Goal: Task Accomplishment & Management: Manage account settings

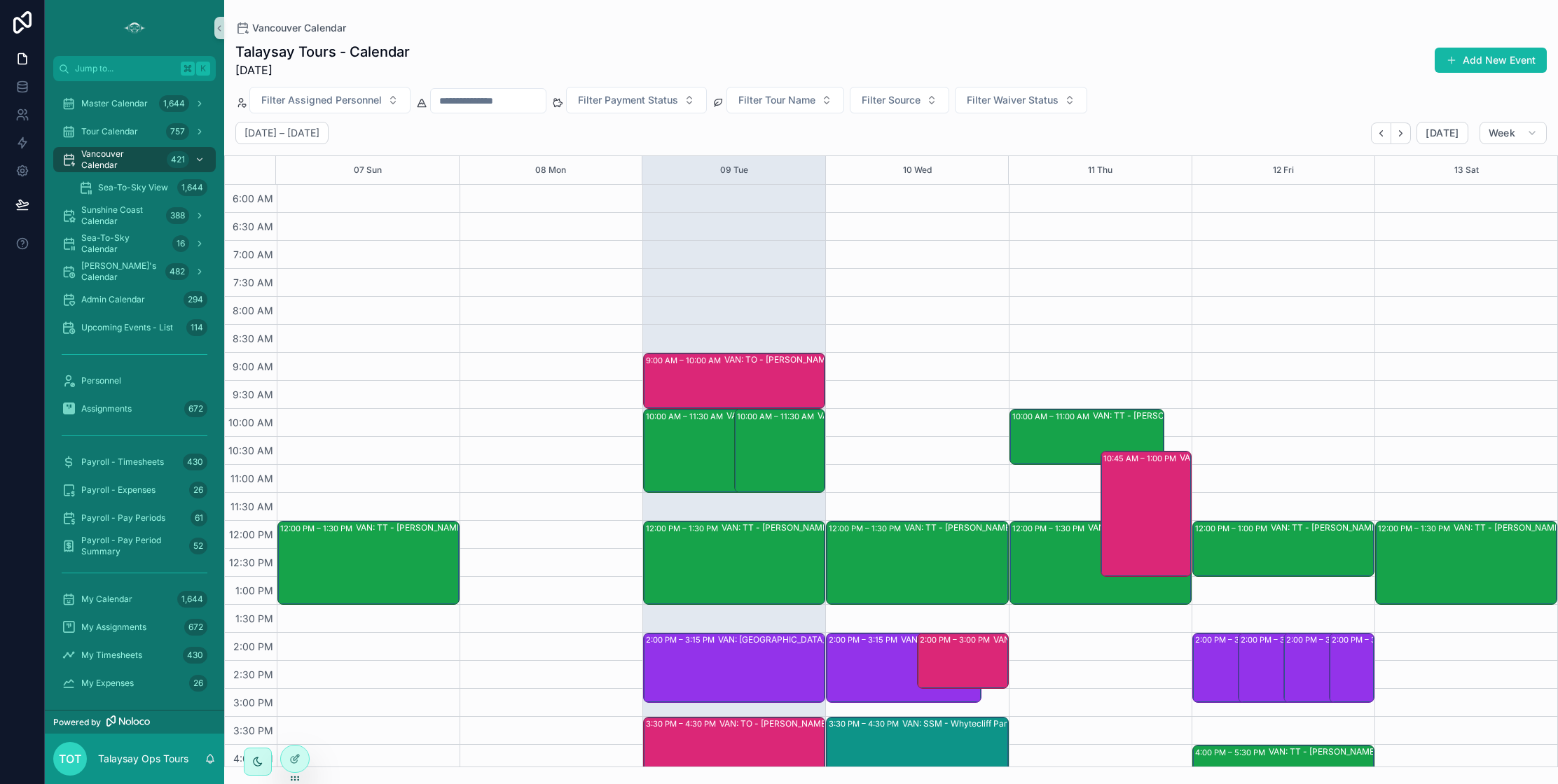
scroll to position [146, 0]
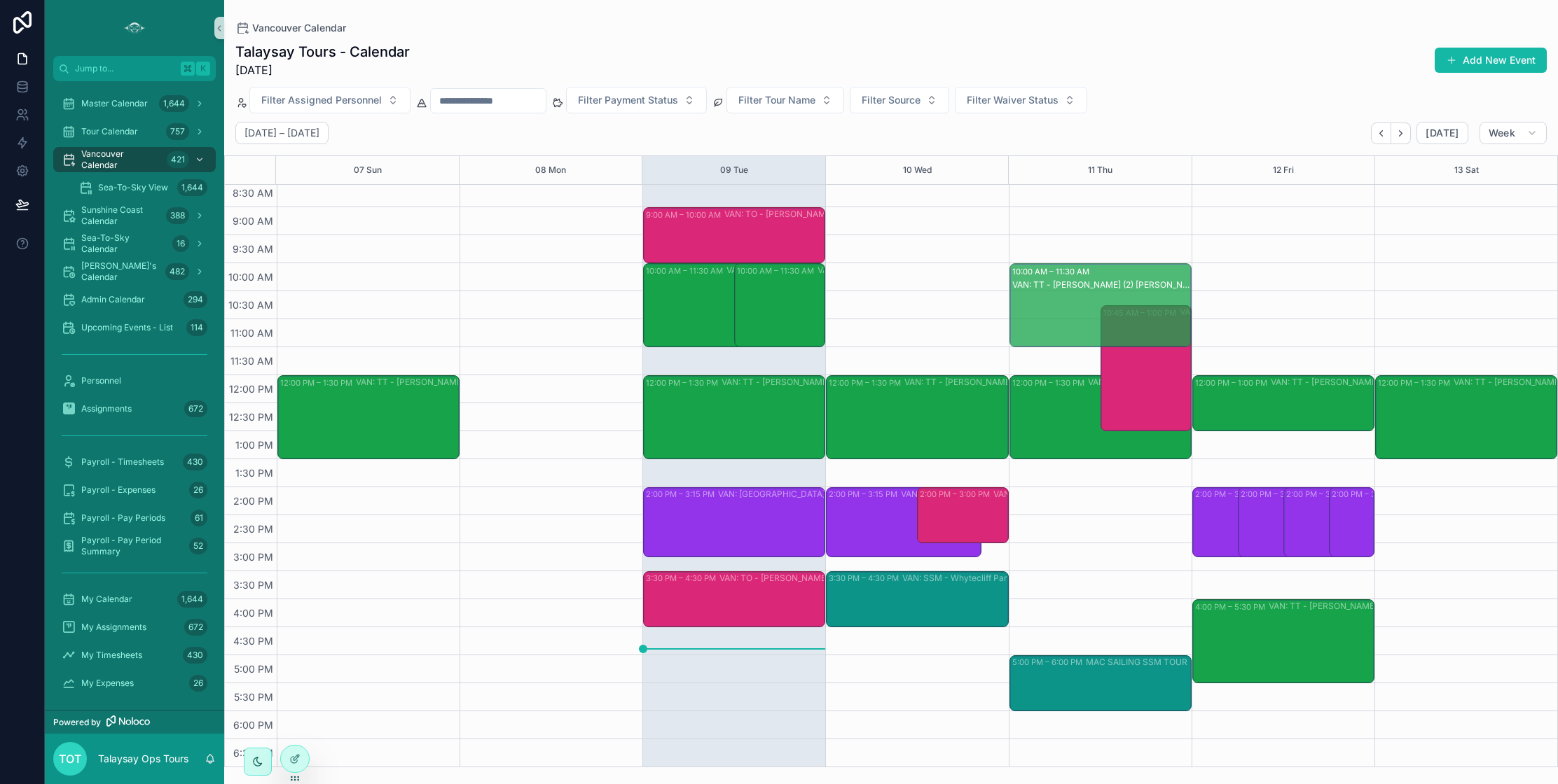
drag, startPoint x: 1089, startPoint y: 317, endPoint x: 1085, endPoint y: 347, distance: 30.3
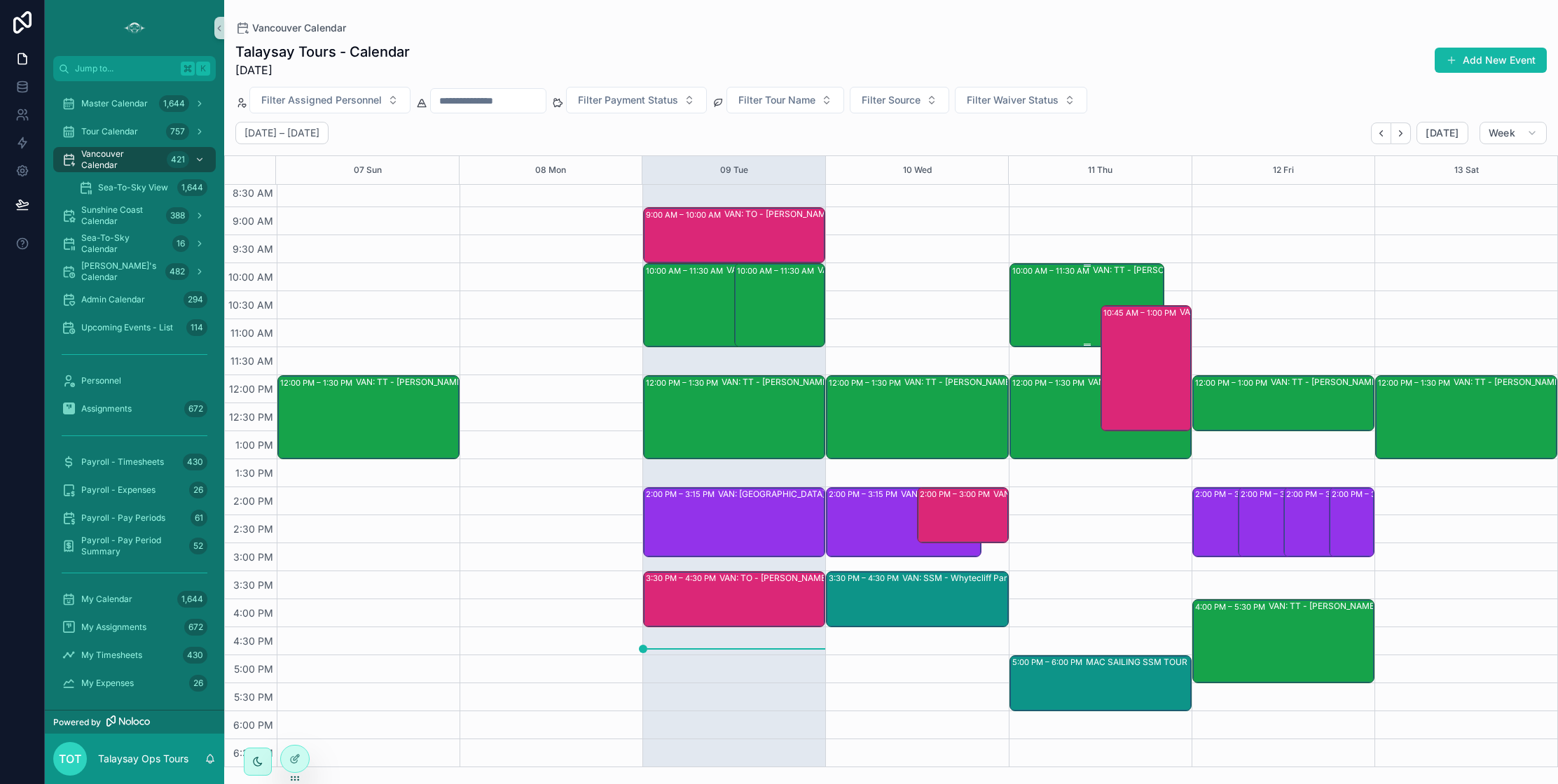
click at [1055, 289] on div "10:00 AM – 11:30 AM VAN: TT - [PERSON_NAME] (2) [PERSON_NAME], TW:TGME-KAZQ" at bounding box center [1087, 304] width 151 height 81
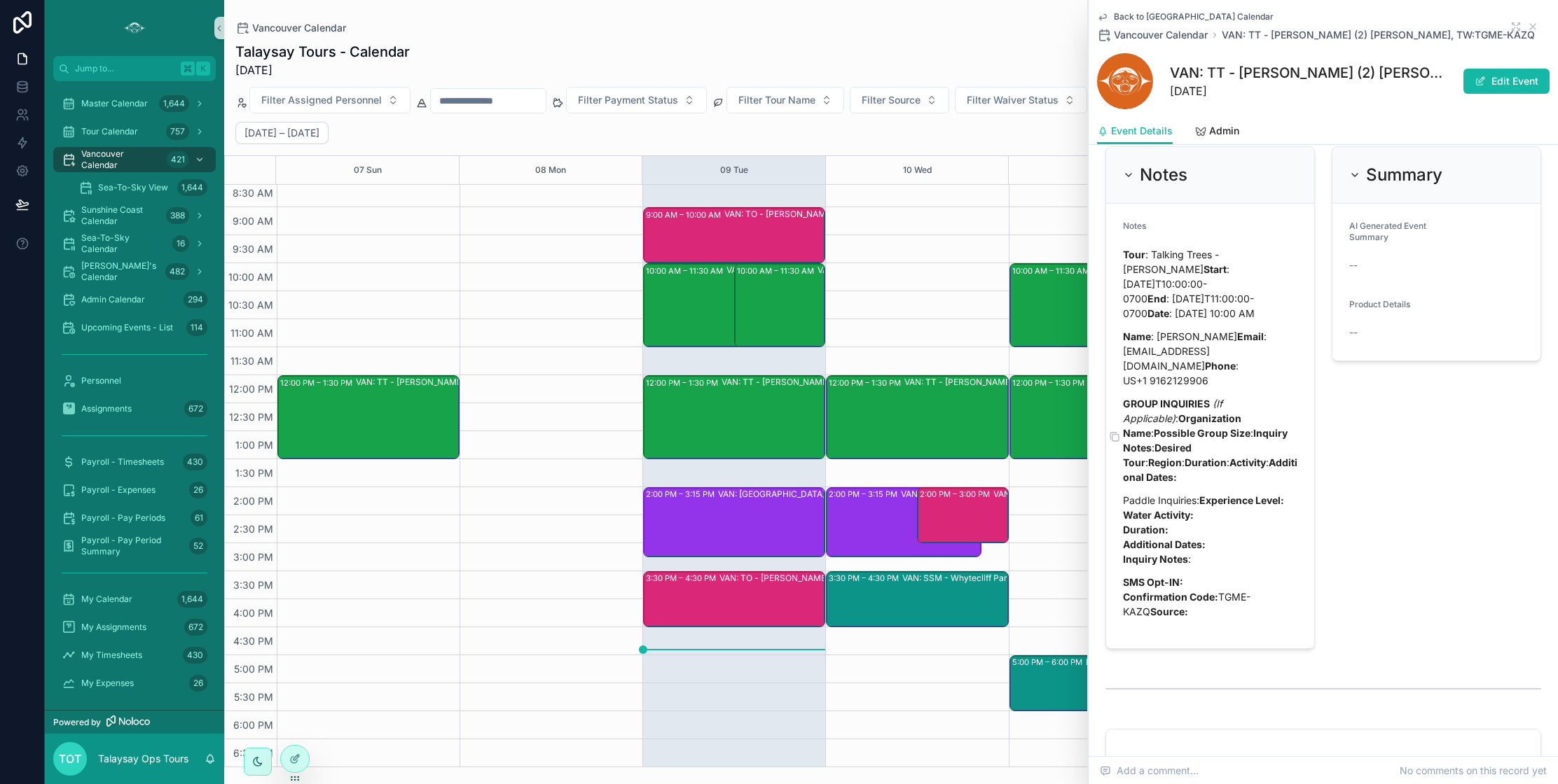
scroll to position [1515, 0]
drag, startPoint x: 1490, startPoint y: 87, endPoint x: 1461, endPoint y: 120, distance: 43.9
click at [1490, 87] on button "Edit Event" at bounding box center [1507, 81] width 86 height 25
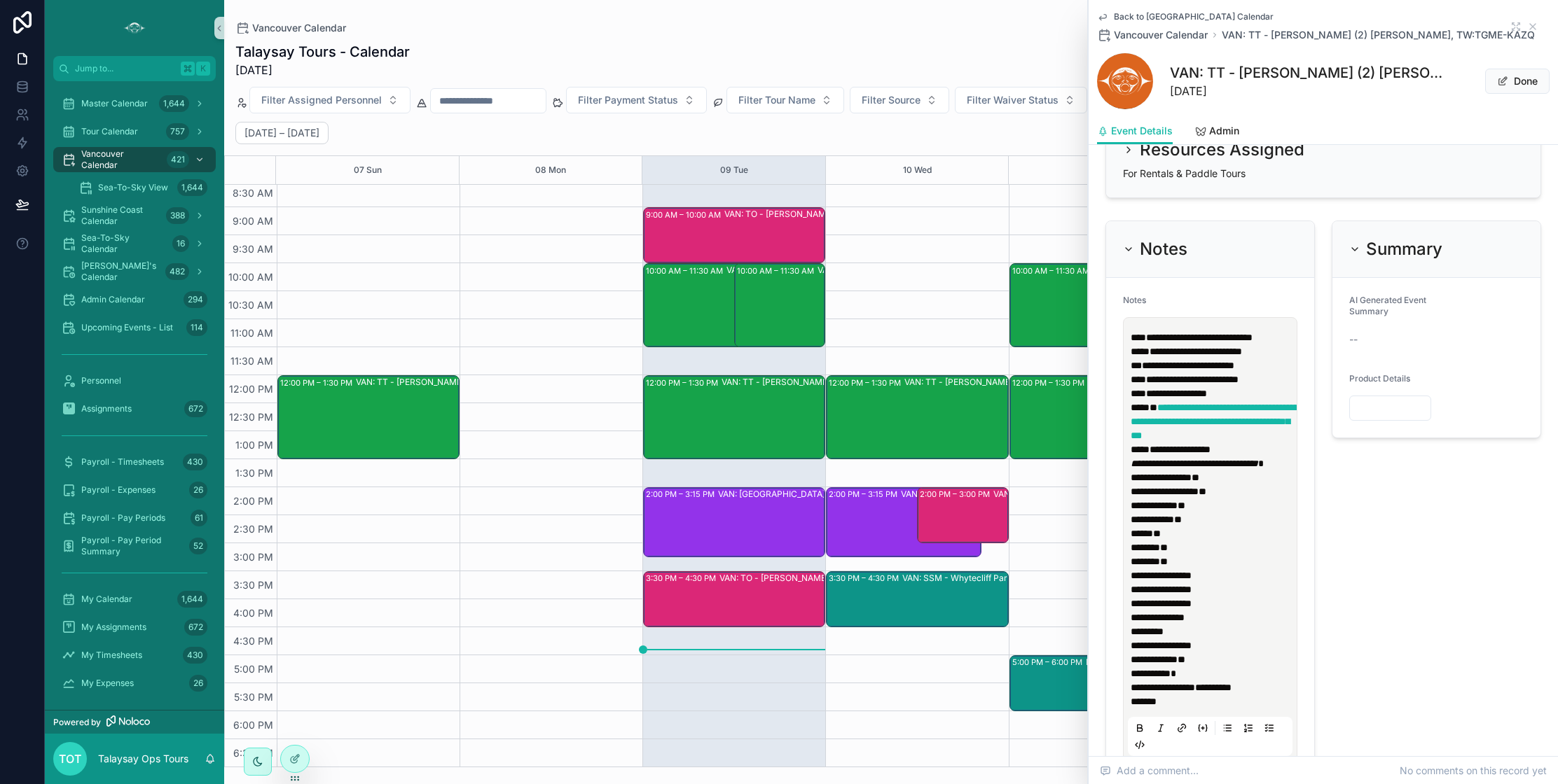
scroll to position [1426, 0]
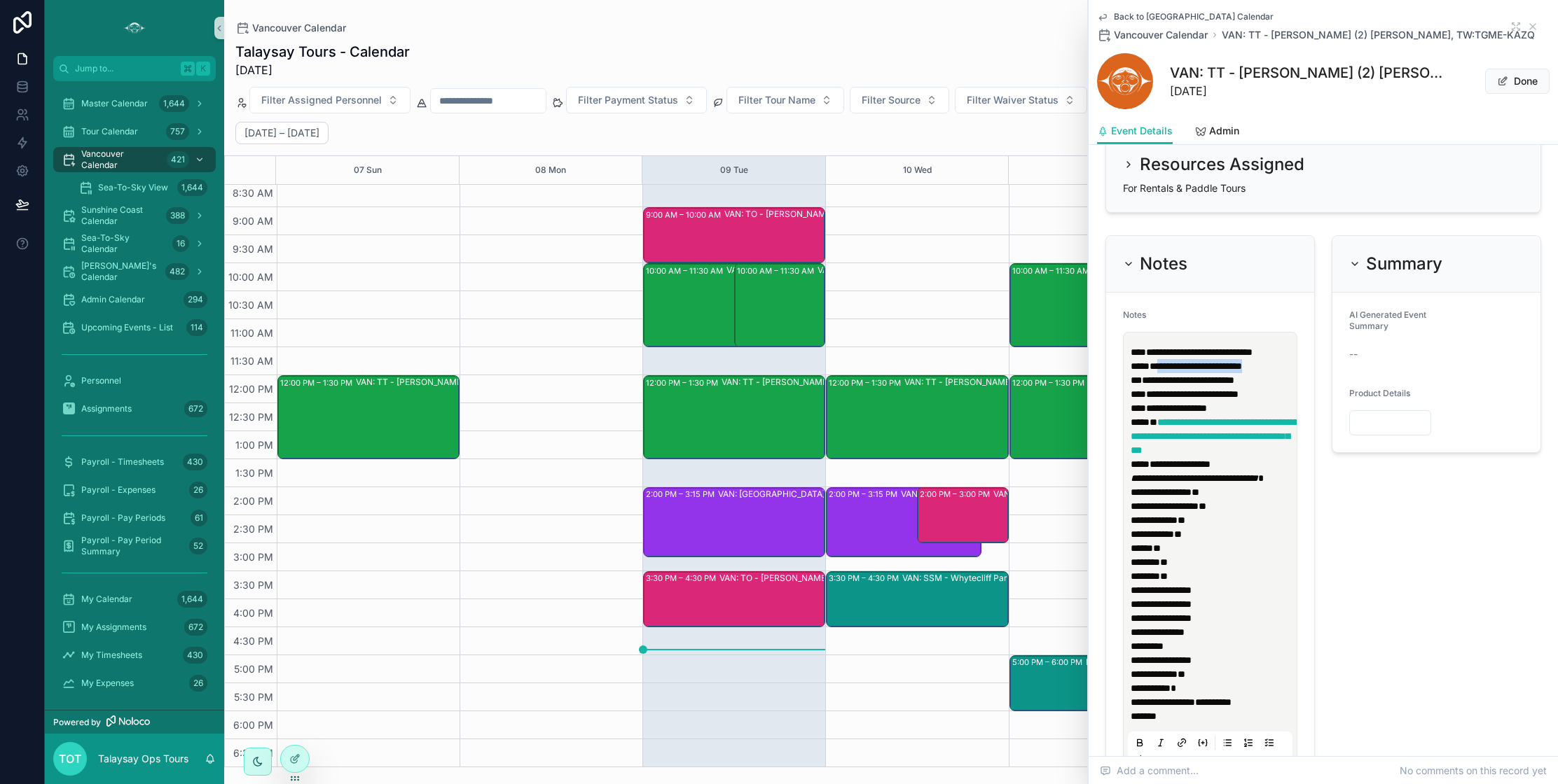
drag, startPoint x: 1287, startPoint y: 384, endPoint x: 1160, endPoint y: 385, distance: 127.0
click at [1160, 385] on p "**********" at bounding box center [1213, 373] width 164 height 56
drag, startPoint x: 1280, startPoint y: 389, endPoint x: 1156, endPoint y: 396, distance: 124.2
click at [1156, 385] on span "**********" at bounding box center [1189, 379] width 93 height 10
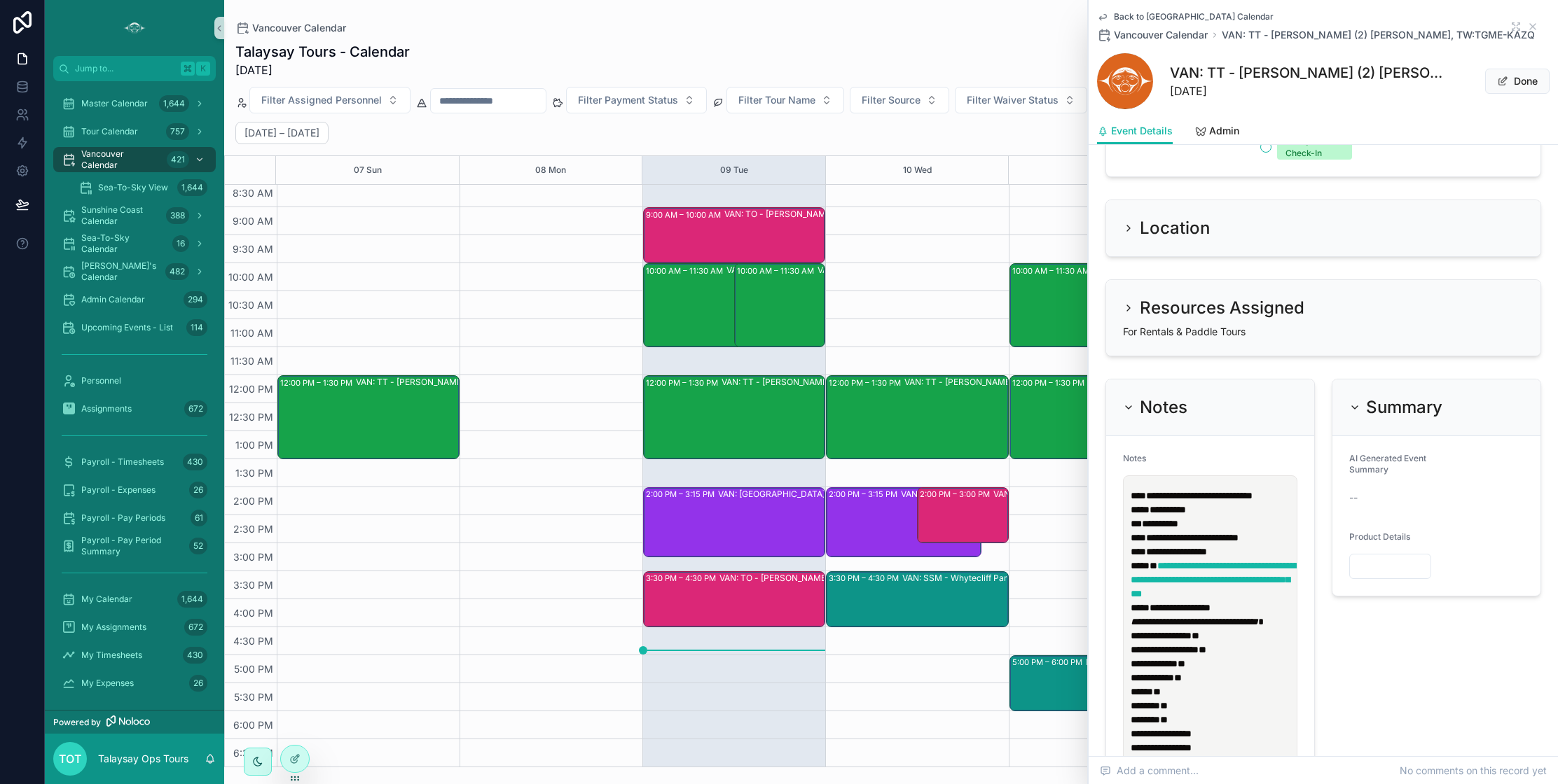
scroll to position [1349, 0]
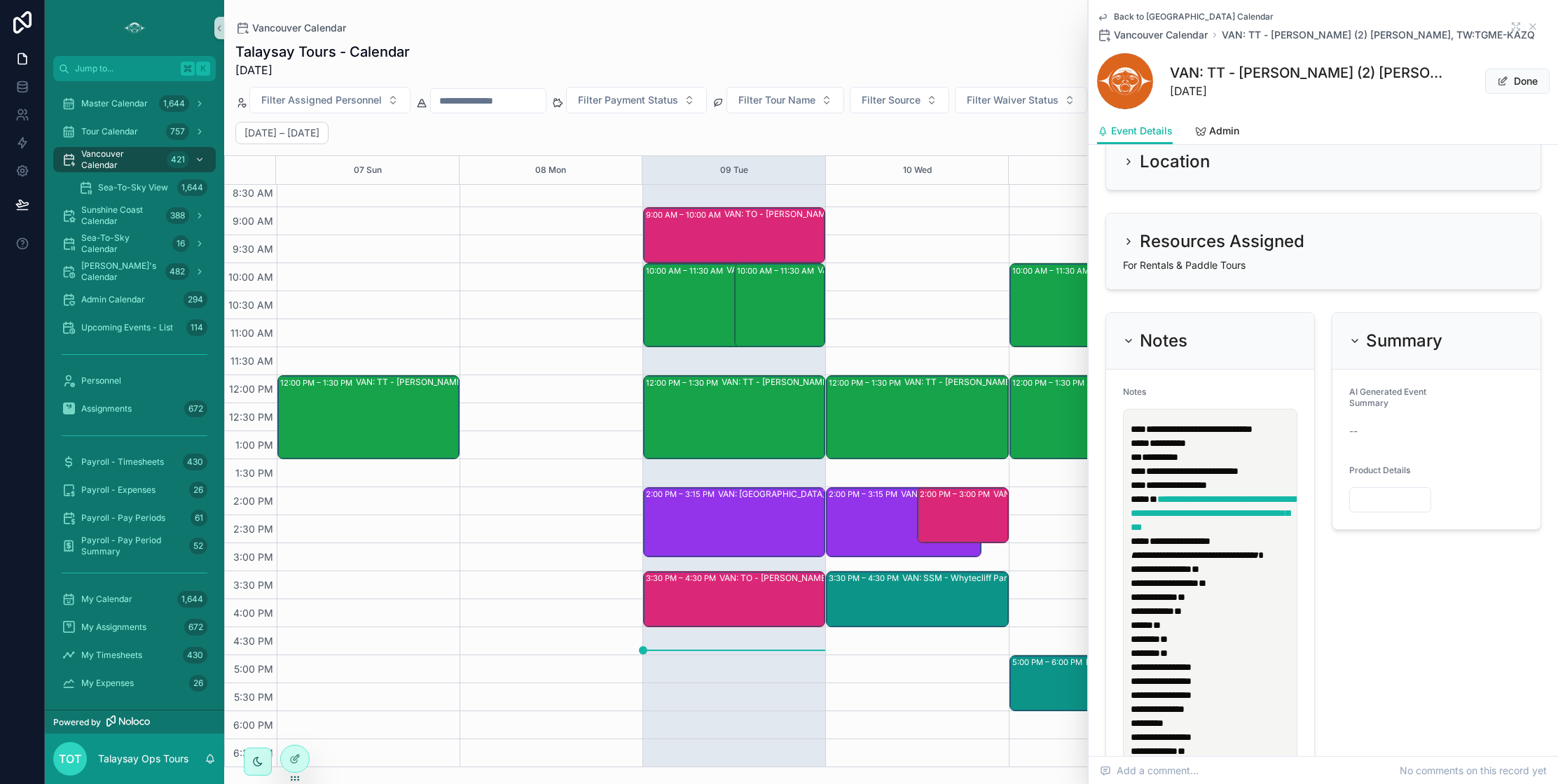
click at [1393, 504] on input "scrollable content" at bounding box center [1390, 500] width 80 height 20
type input "***"
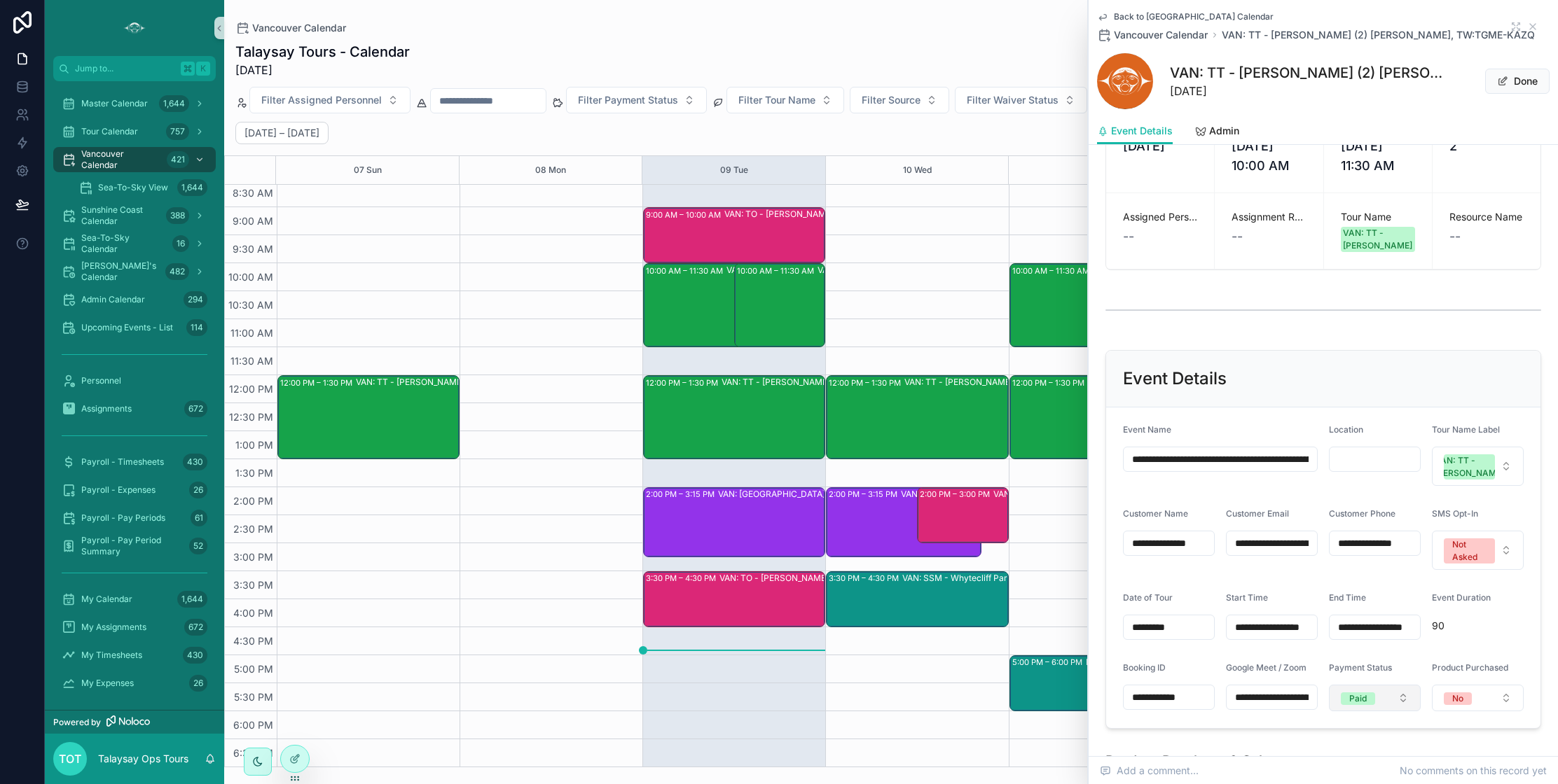
scroll to position [297, 0]
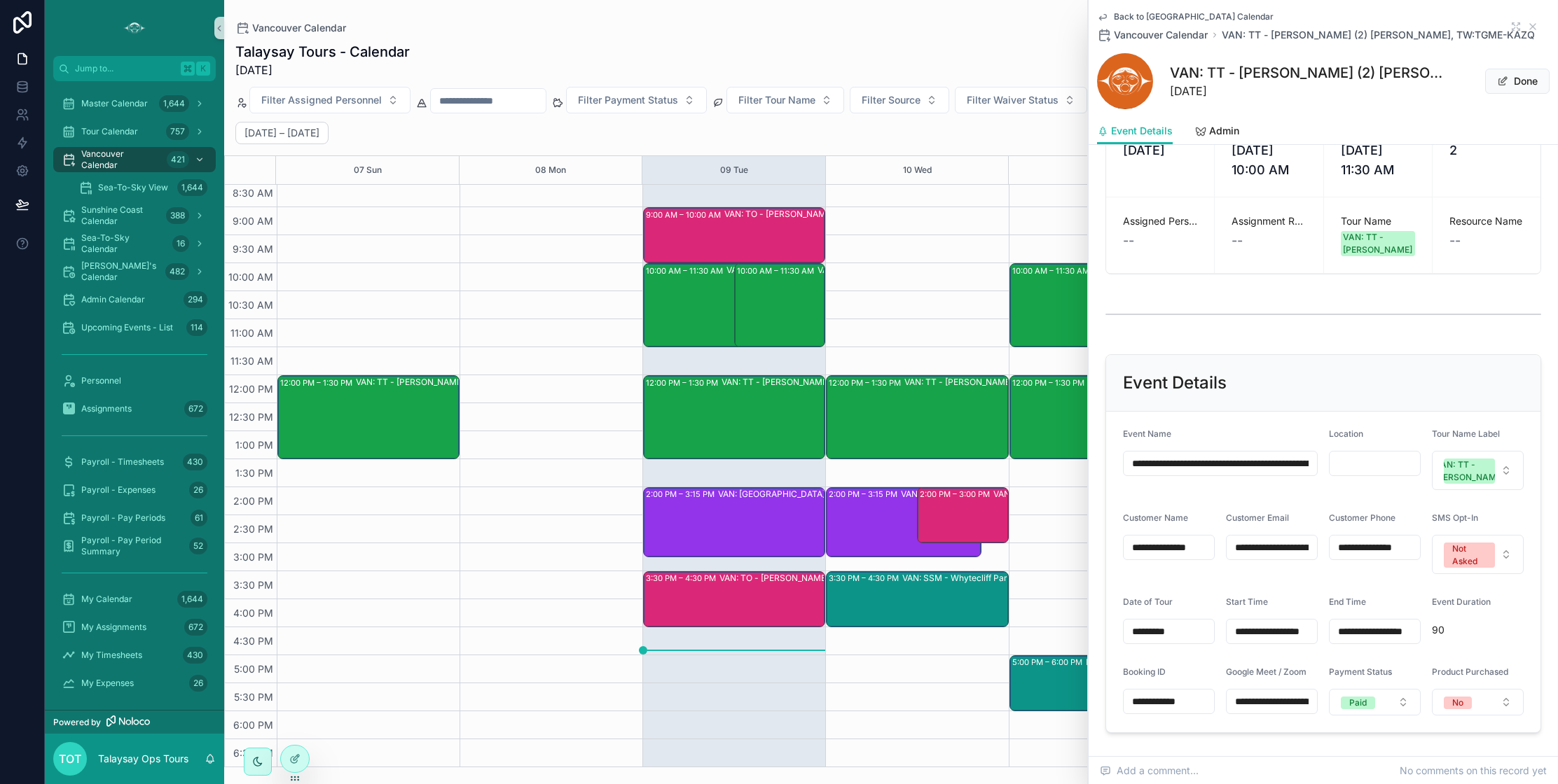
click at [1370, 454] on input "scrollable content" at bounding box center [1375, 463] width 90 height 20
type input "**********"
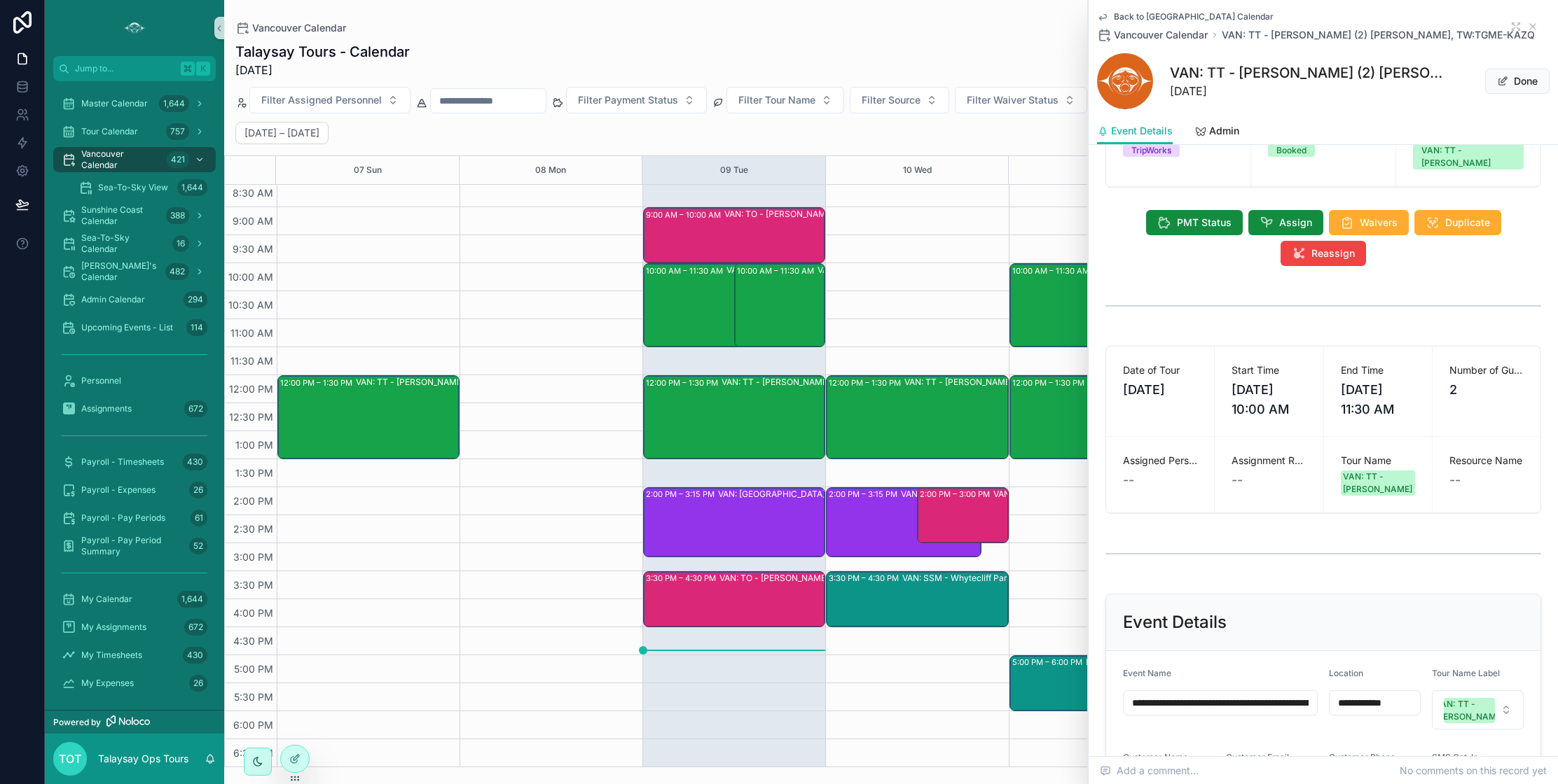
scroll to position [65, 0]
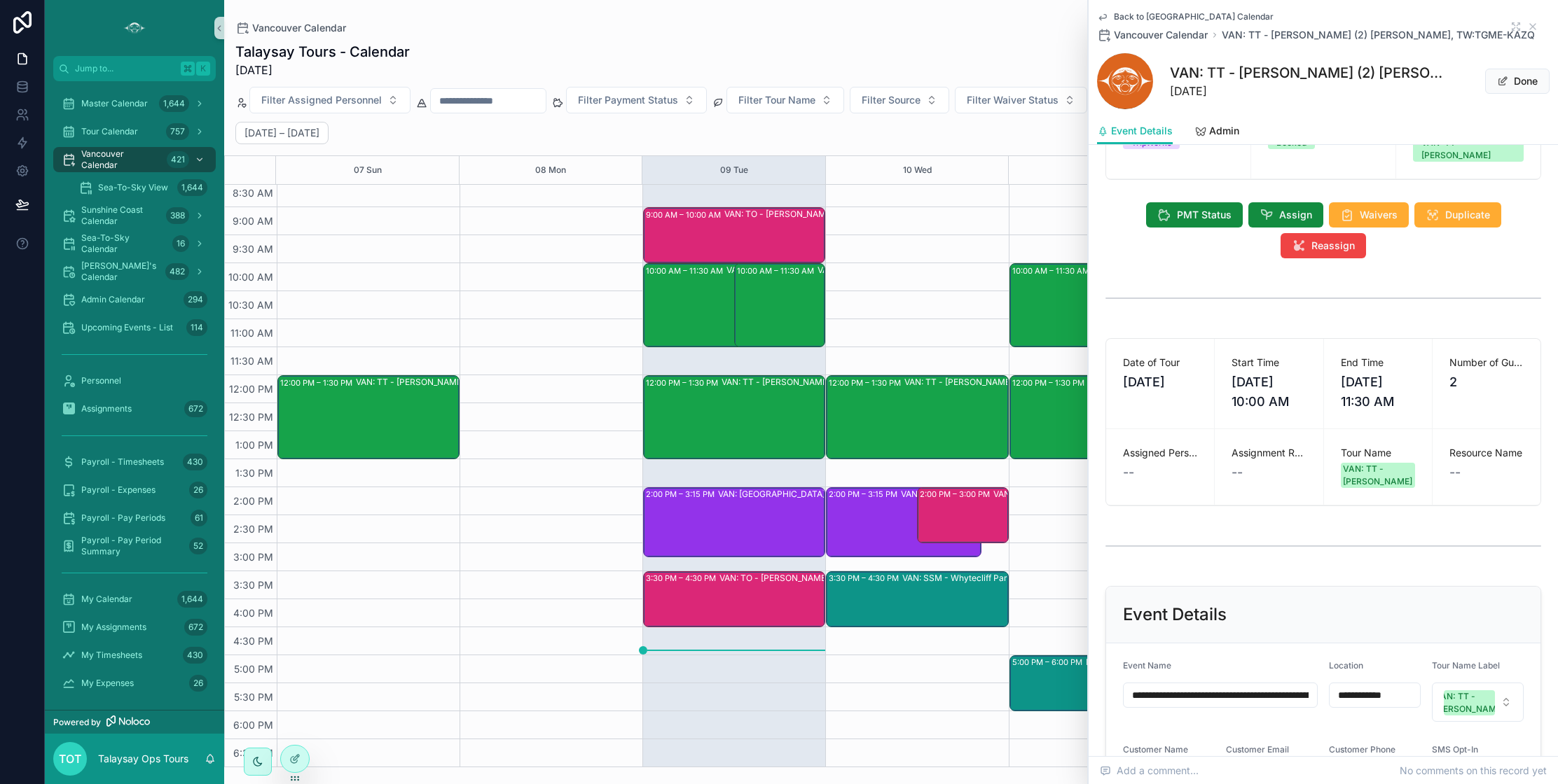
click at [1065, 420] on div "12:00 PM – 1:30 PM VAN:TT - [PERSON_NAME] (12) [PERSON_NAME], TW:VCKC-QXNR" at bounding box center [1101, 417] width 178 height 81
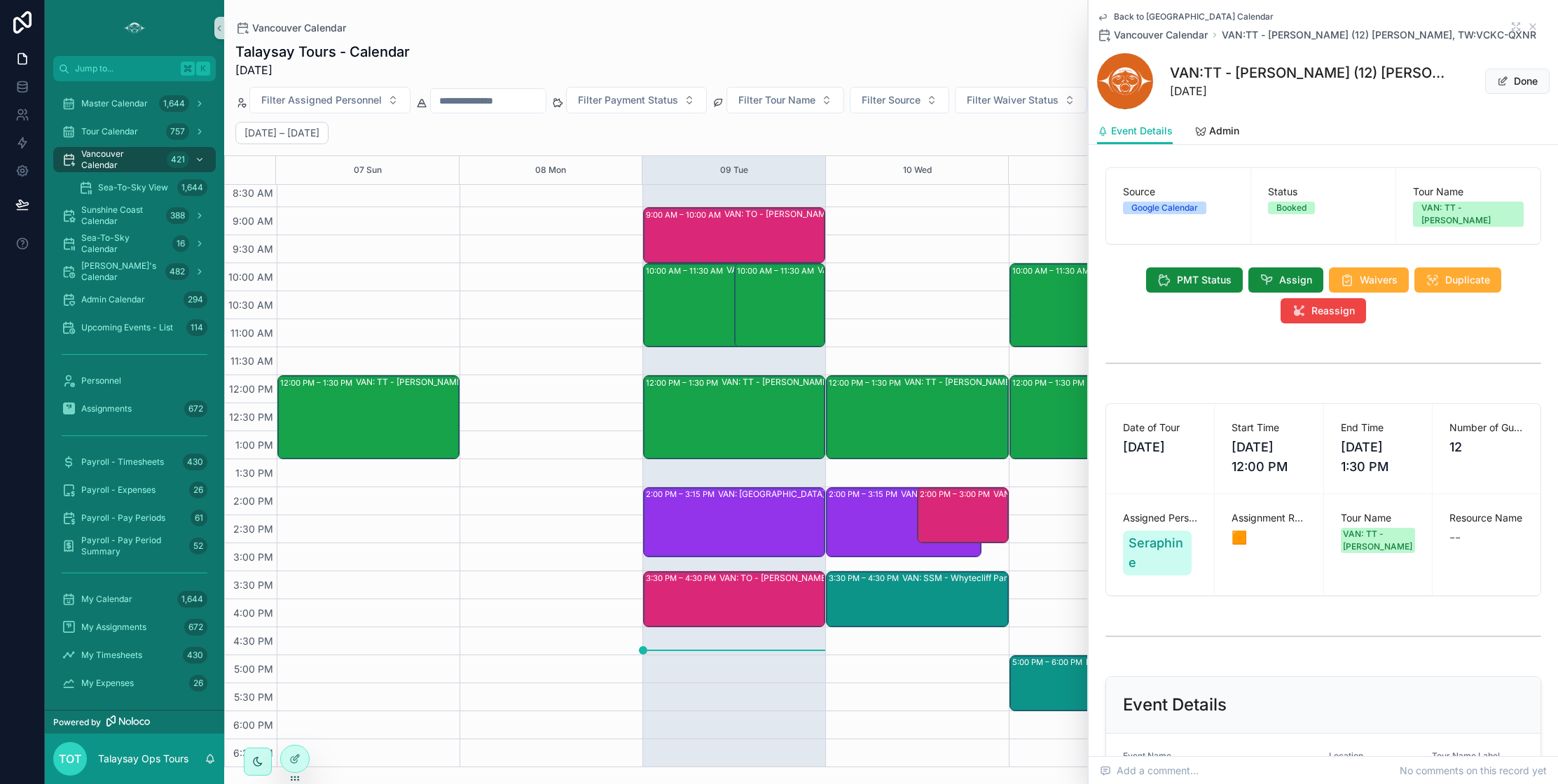
drag, startPoint x: 1056, startPoint y: 323, endPoint x: 1058, endPoint y: 349, distance: 26.1
click at [1056, 323] on div "10:00 AM – 11:30 AM VAN: TT - [PERSON_NAME] (2) [PERSON_NAME], TW:TGME-KAZQ" at bounding box center [1087, 304] width 151 height 81
click at [1262, 273] on icon "scrollable content" at bounding box center [1267, 280] width 14 height 14
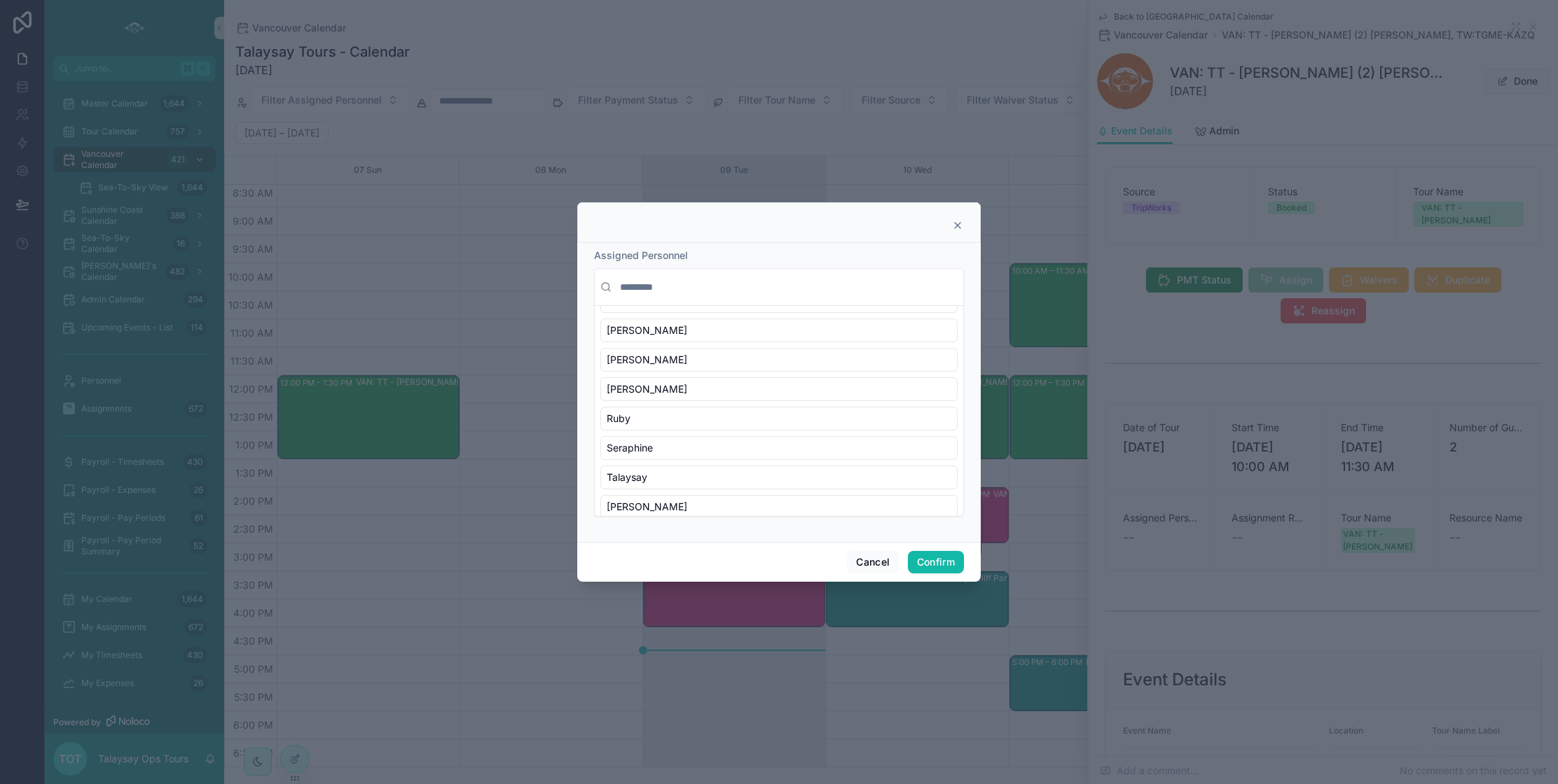
scroll to position [566, 0]
click at [655, 383] on div "[PERSON_NAME]" at bounding box center [779, 378] width 357 height 24
drag, startPoint x: 934, startPoint y: 556, endPoint x: 903, endPoint y: 547, distance: 32.3
click at [934, 556] on button "Confirm" at bounding box center [936, 562] width 56 height 22
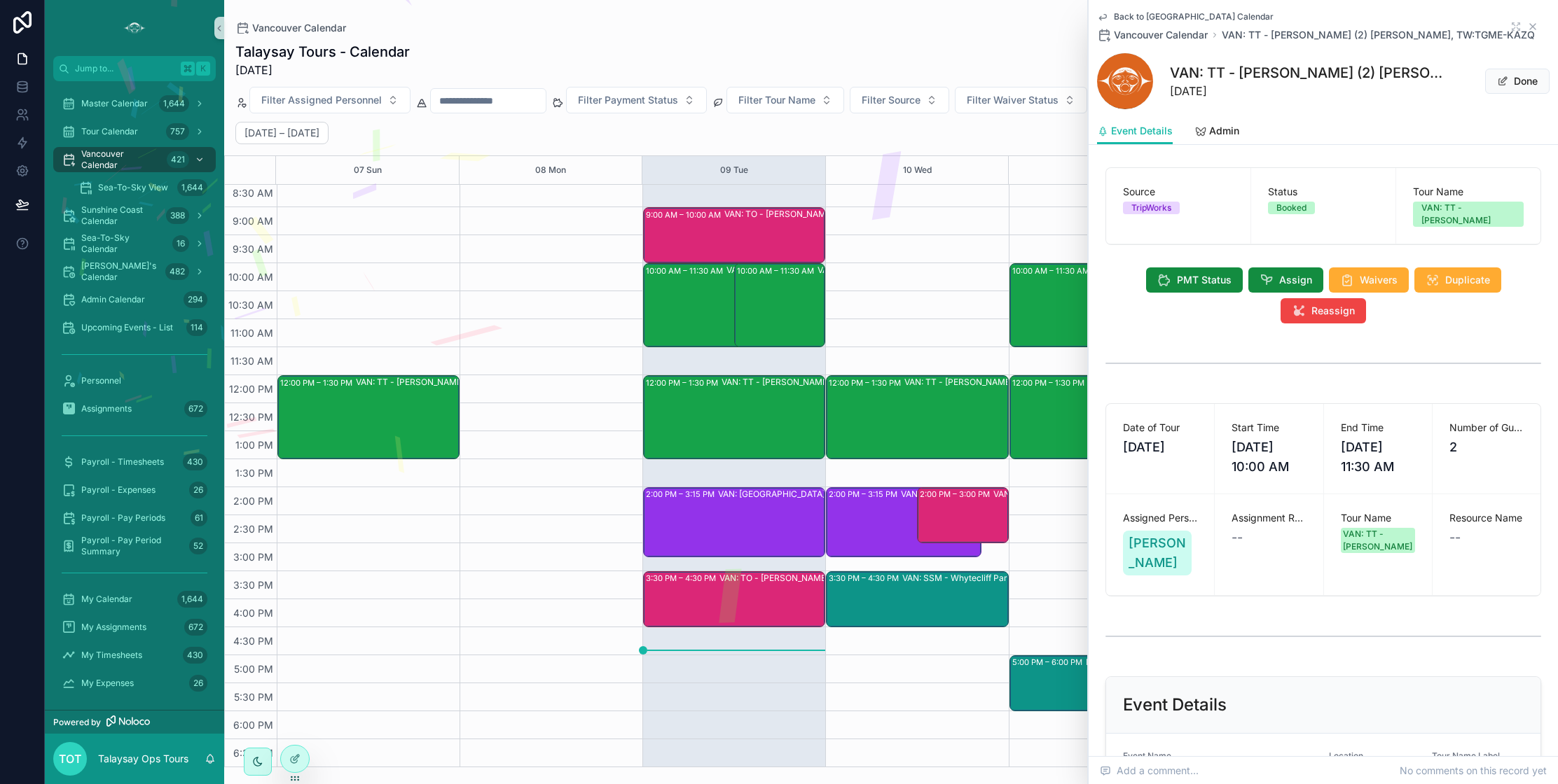
click at [1535, 29] on icon "scrollable content" at bounding box center [1533, 27] width 5 height 5
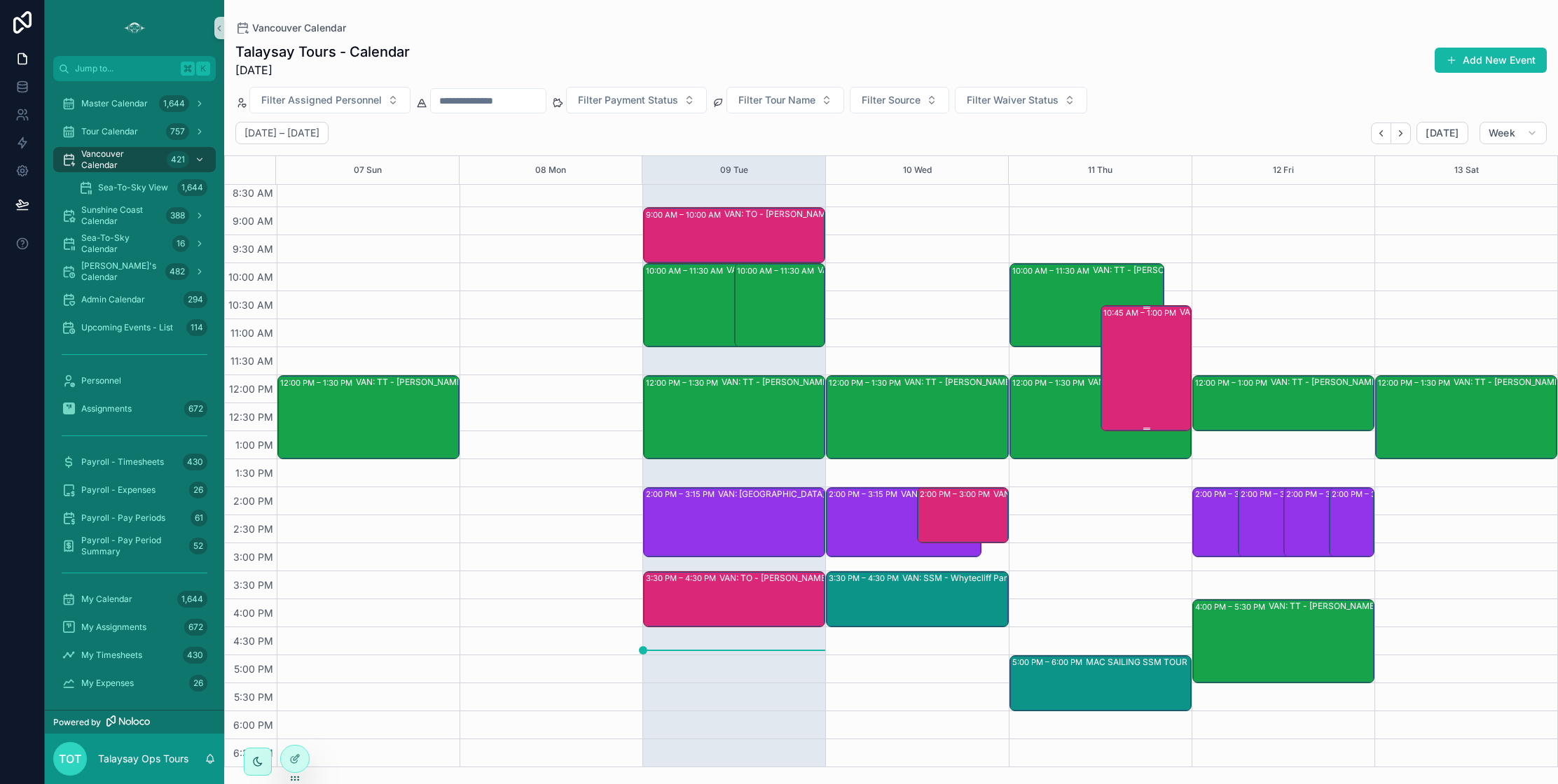
click at [1142, 398] on div "10:45 AM – 1:00 PM VAN: Workshop- ITBW (30) [PERSON_NAME] |FNHA Oral Health, TW…" at bounding box center [1146, 369] width 87 height 123
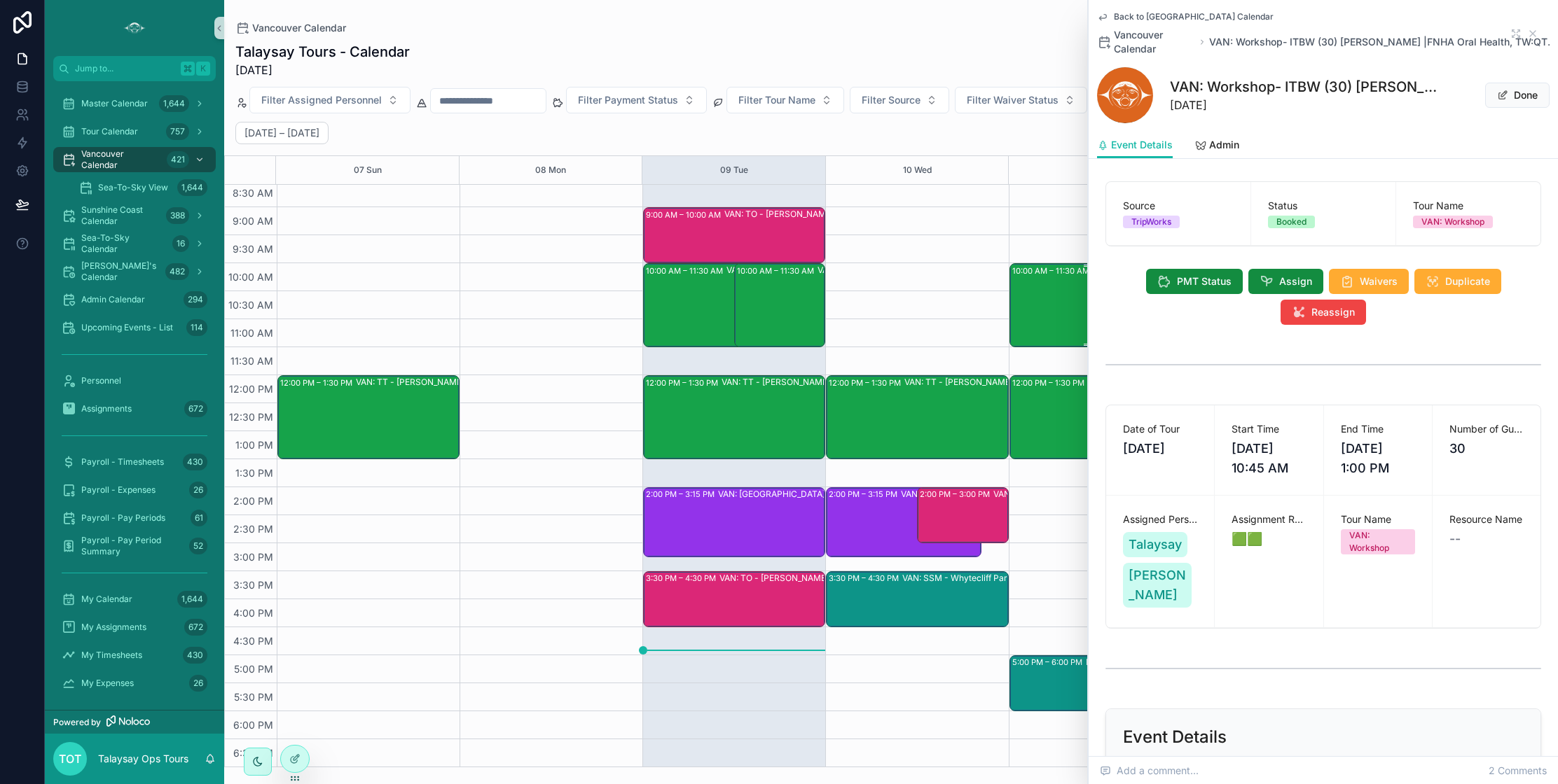
click at [1075, 311] on div "10:00 AM – 11:30 AM VAN: TT - [PERSON_NAME] (2) [PERSON_NAME], TW:TGME-KAZQ" at bounding box center [1087, 304] width 151 height 81
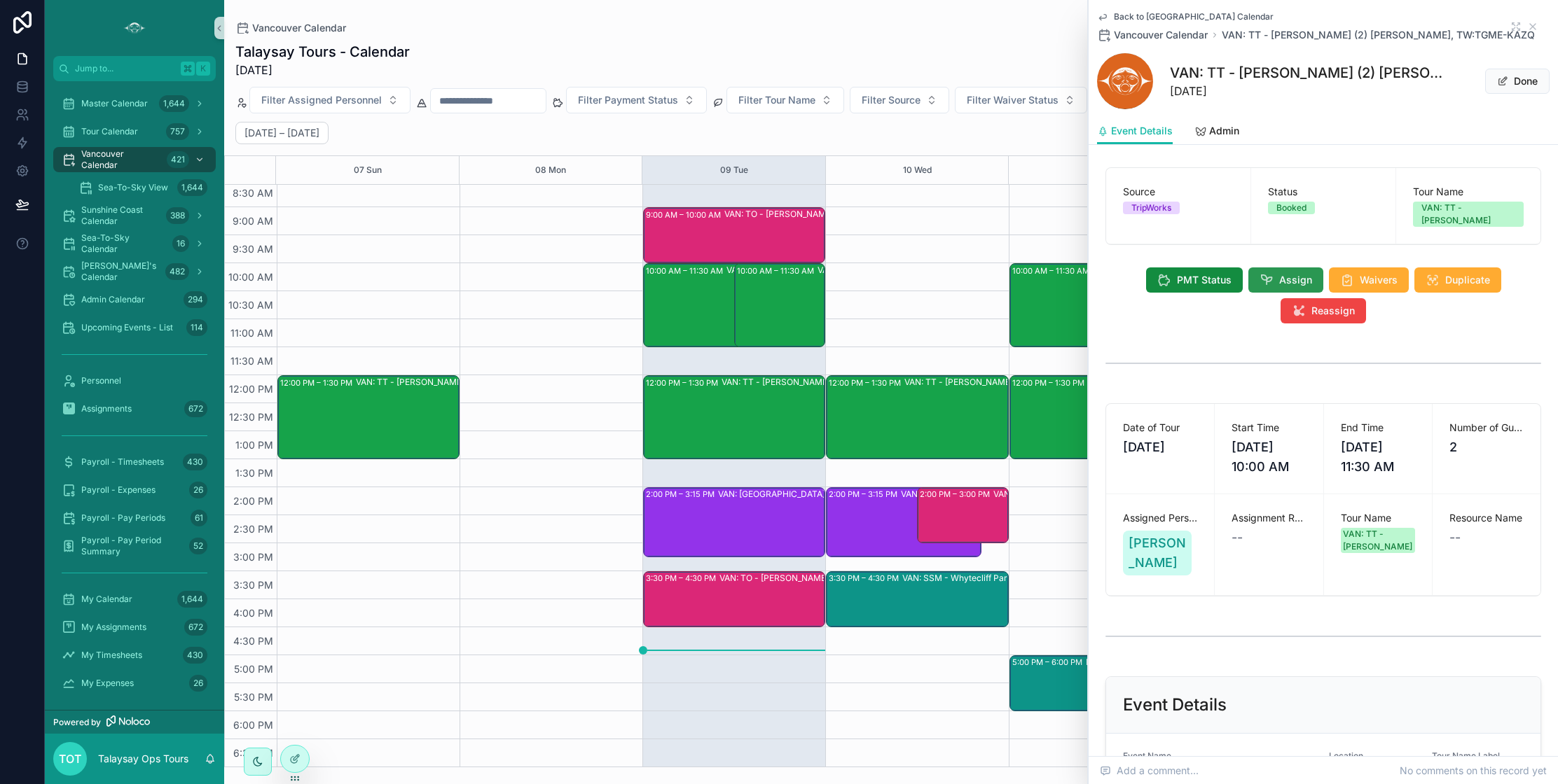
click at [1264, 273] on icon "scrollable content" at bounding box center [1267, 280] width 14 height 14
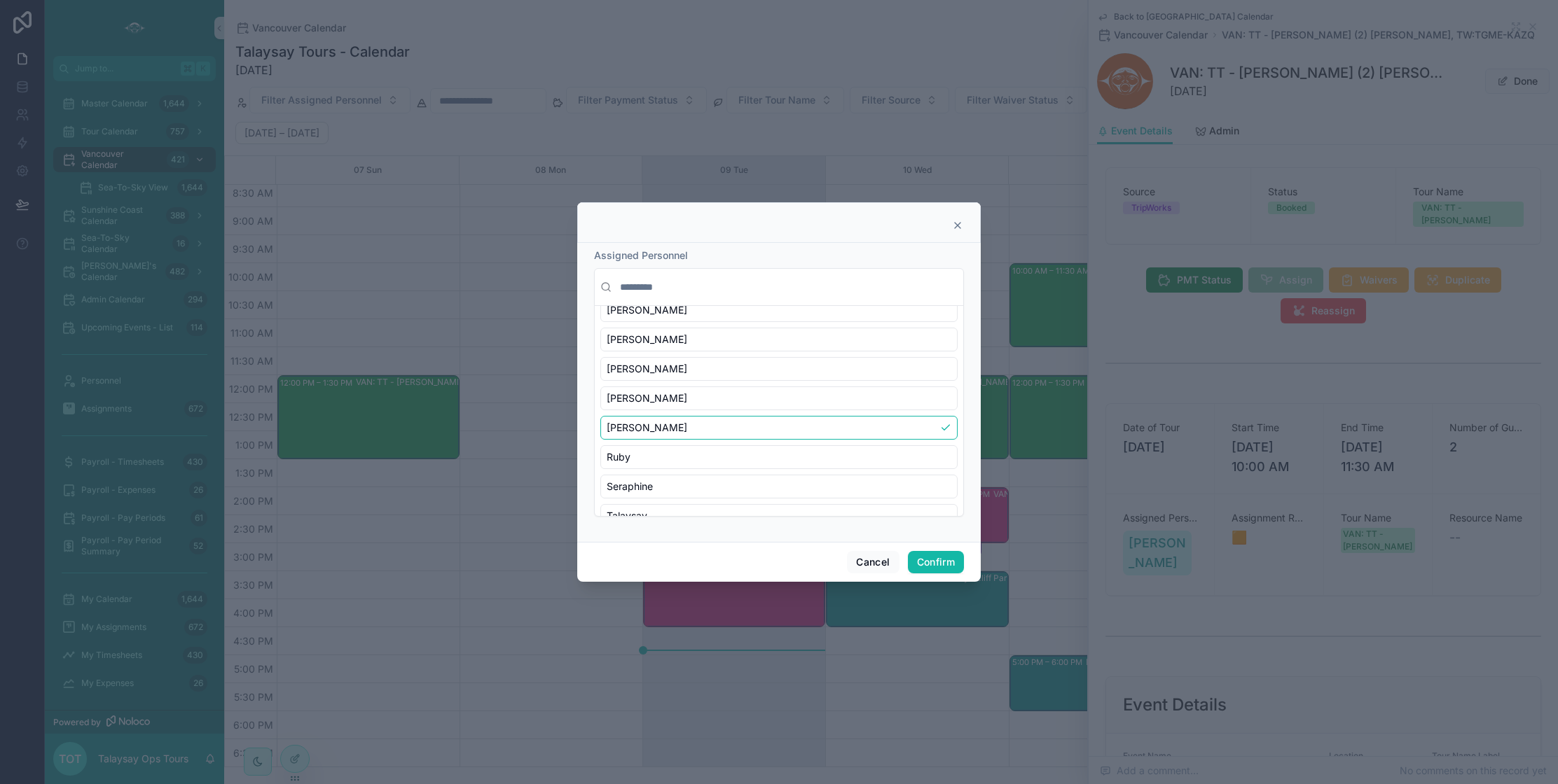
scroll to position [566, 0]
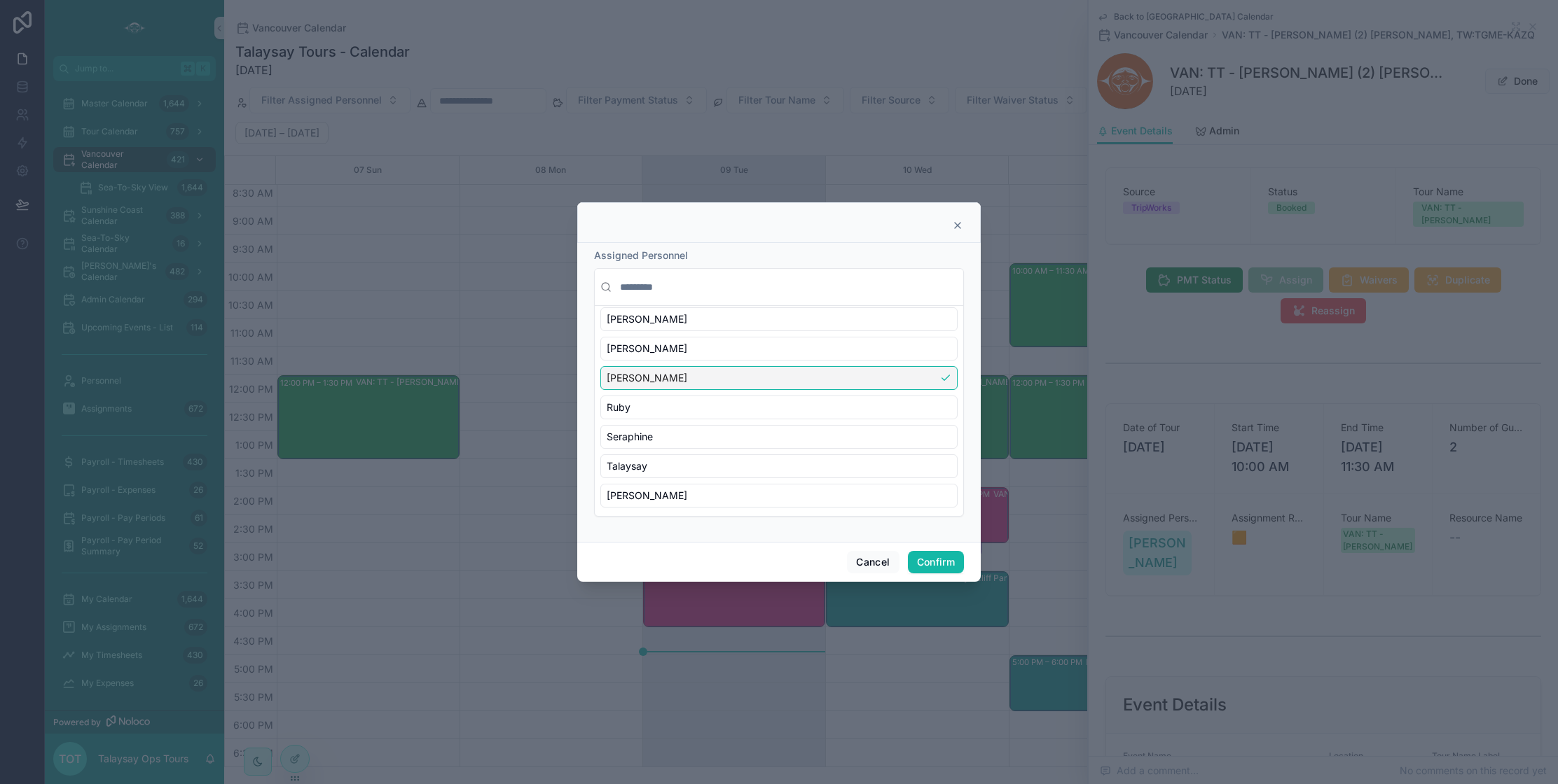
drag, startPoint x: 733, startPoint y: 378, endPoint x: 726, endPoint y: 391, distance: 14.8
click at [733, 378] on div "[PERSON_NAME]" at bounding box center [779, 378] width 357 height 24
click at [715, 409] on div "Ruby" at bounding box center [779, 407] width 357 height 24
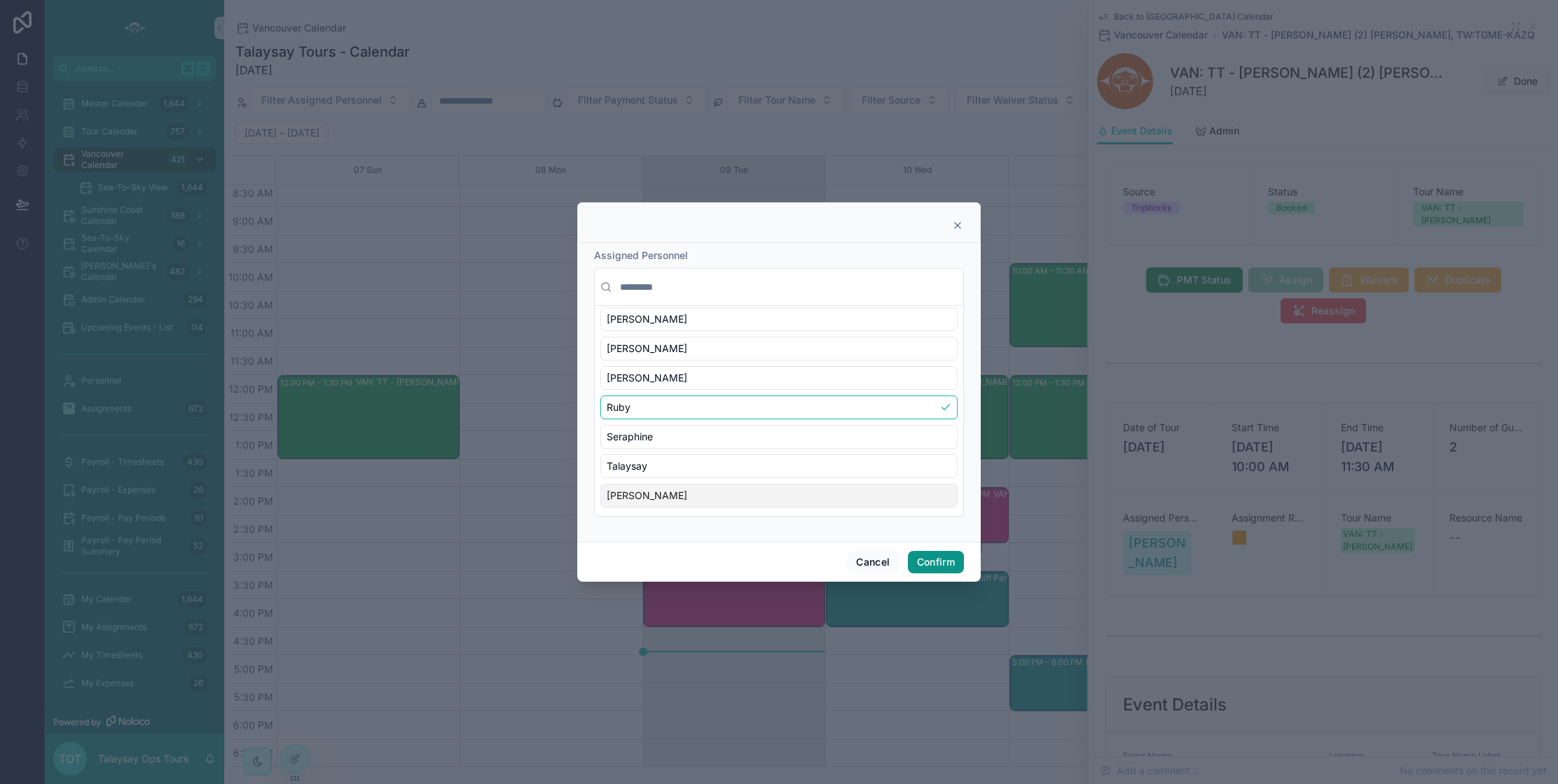
click at [939, 567] on button "Confirm" at bounding box center [936, 562] width 56 height 22
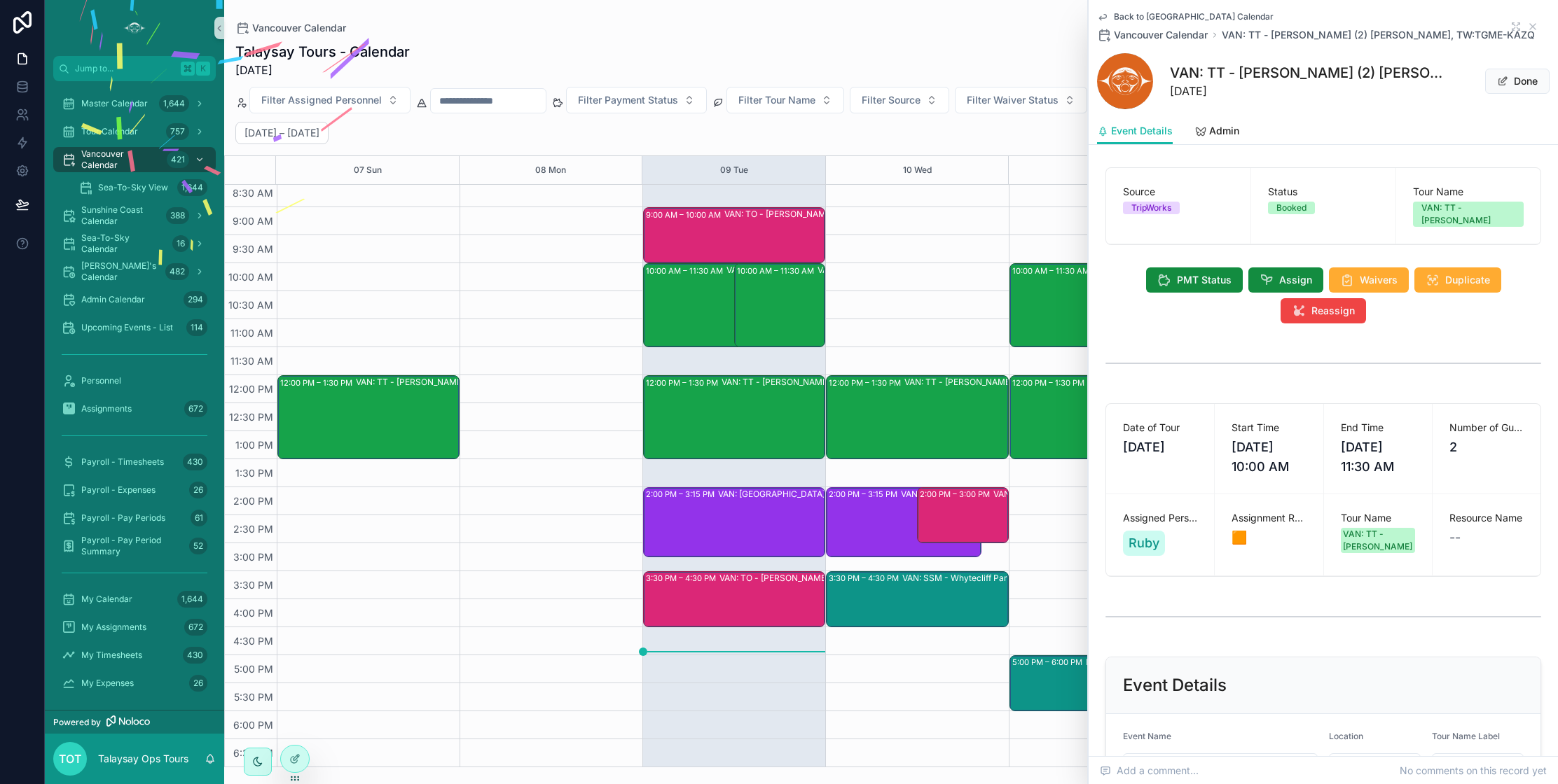
scroll to position [1, 0]
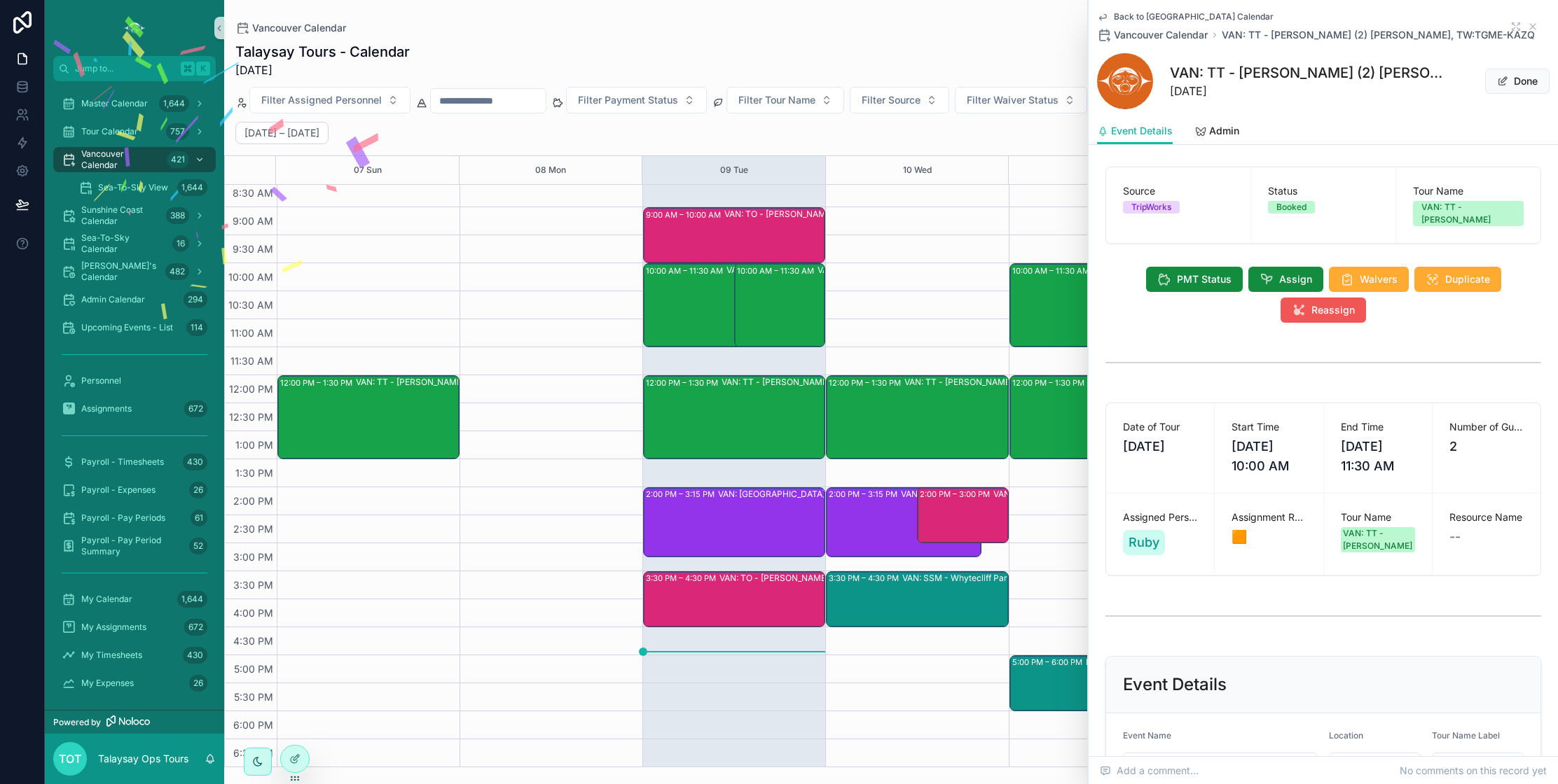
click at [1320, 304] on span "Reassign" at bounding box center [1333, 311] width 44 height 14
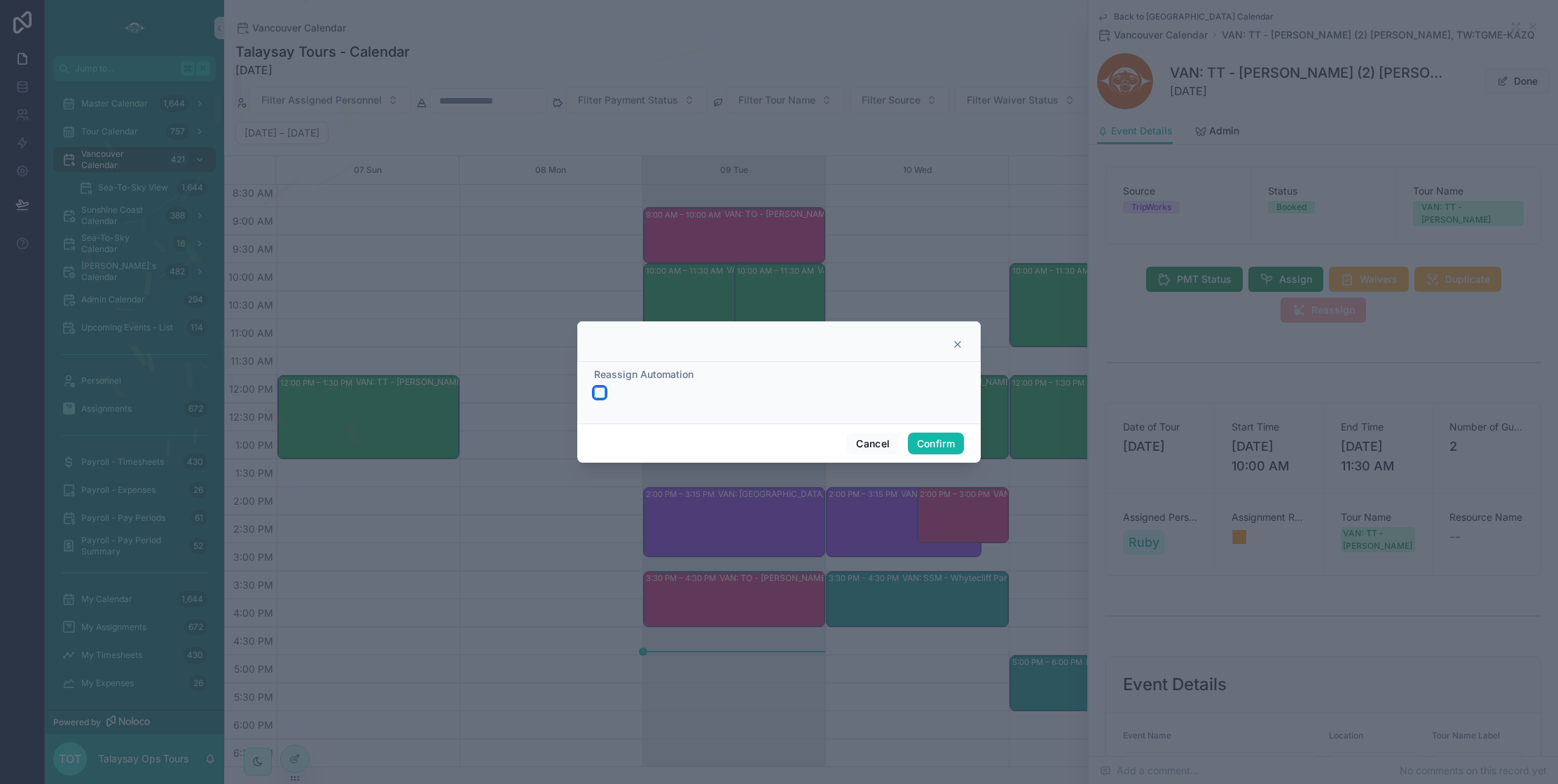
drag, startPoint x: 601, startPoint y: 396, endPoint x: 624, endPoint y: 402, distance: 23.8
click at [601, 396] on button "button" at bounding box center [599, 393] width 12 height 12
click at [937, 446] on button "Confirm" at bounding box center [936, 444] width 56 height 22
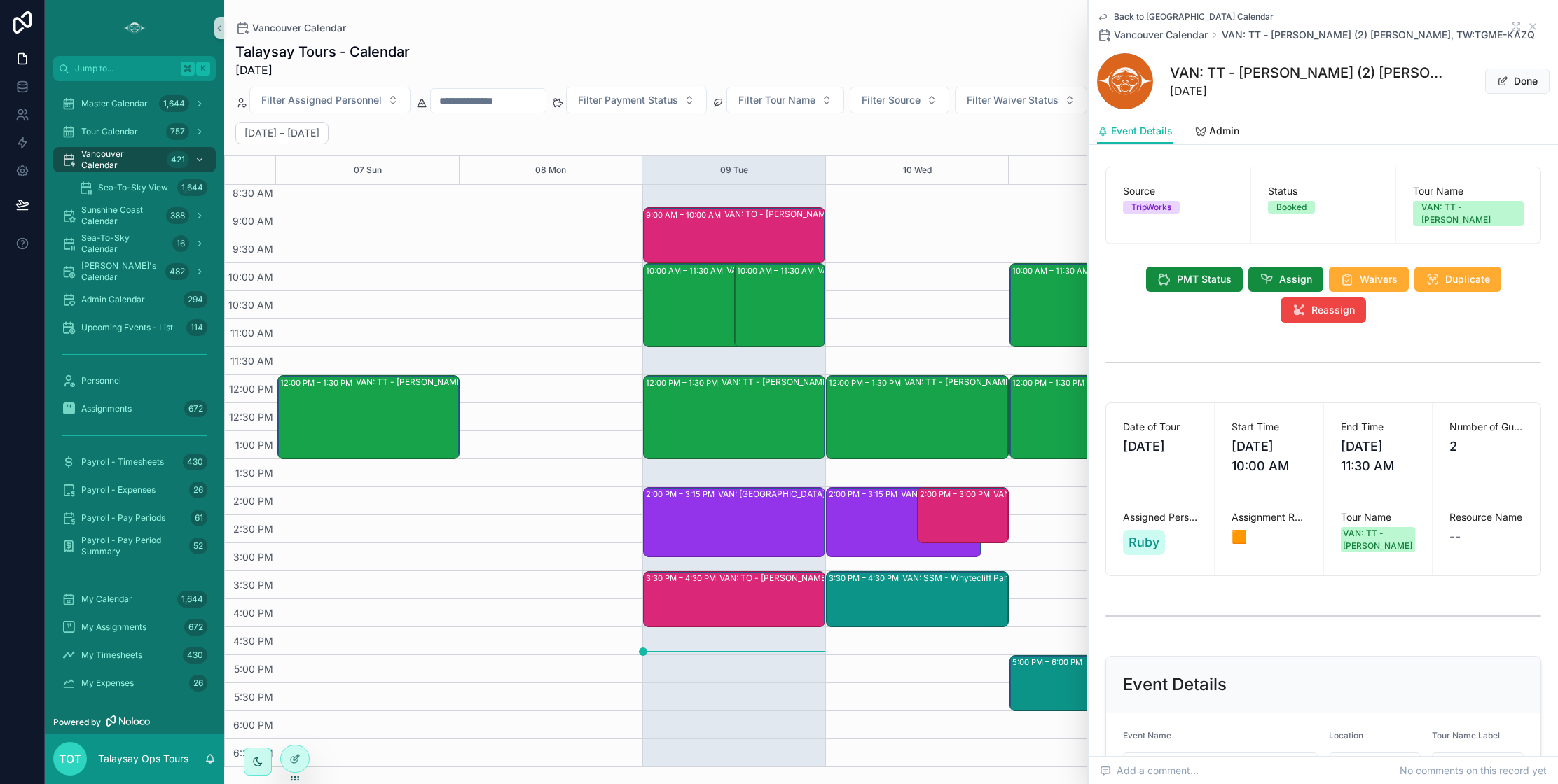
click at [952, 288] on div "12:00 PM – 1:30 PM VAN: TT - [PERSON_NAME] (6) [PERSON_NAME], TW:IBRT-DWPR 2:00…" at bounding box center [917, 459] width 183 height 840
click at [1533, 29] on icon "scrollable content" at bounding box center [1533, 27] width 12 height 12
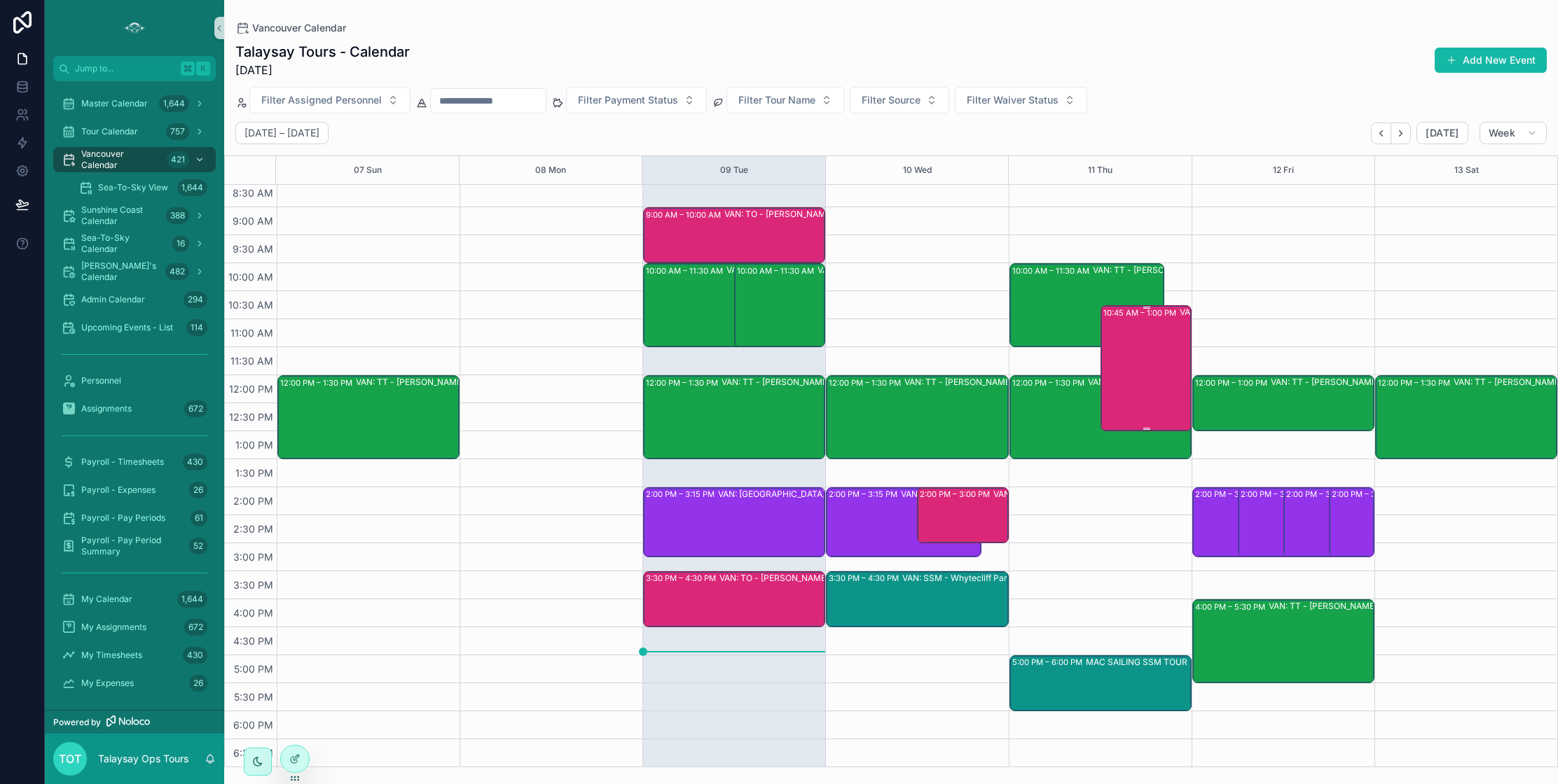
click at [1145, 361] on div "10:45 AM – 1:00 PM VAN: Workshop- ITBW (30) [PERSON_NAME] |FNHA Oral Health, TW…" at bounding box center [1146, 369] width 87 height 123
